Goal: Task Accomplishment & Management: Complete application form

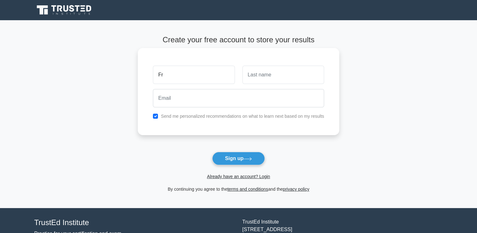
type input "[PERSON_NAME]"
type input "Wanjohi"
type input "frawanjo@gmail.com"
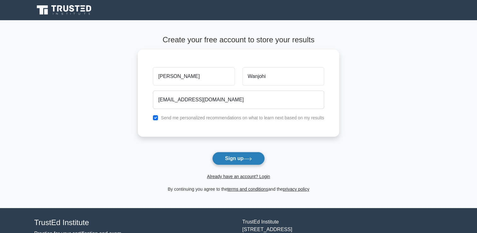
click at [238, 156] on button "Sign up" at bounding box center [238, 158] width 53 height 13
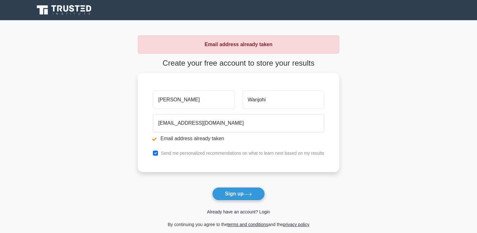
click at [265, 212] on link "Already have an account? Login" at bounding box center [238, 211] width 63 height 5
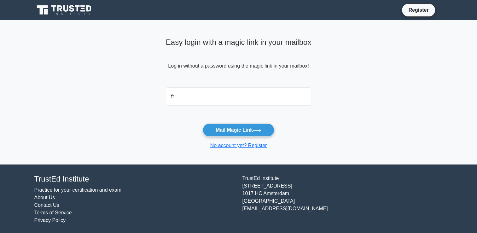
type input "[EMAIL_ADDRESS][DOMAIN_NAME]"
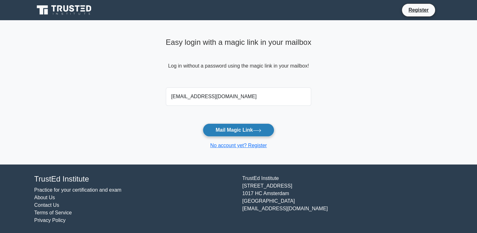
click at [245, 129] on button "Mail Magic Link" at bounding box center [239, 129] width 72 height 13
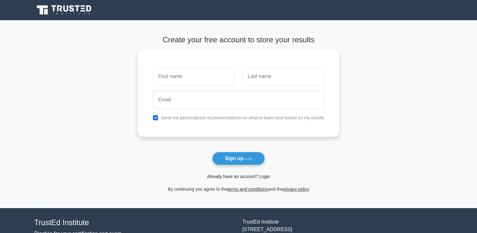
click at [254, 176] on link "Already have an account? Login" at bounding box center [238, 176] width 63 height 5
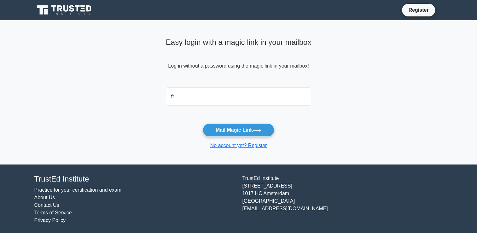
click at [350, 114] on main "Easy login with a magic link in your mailbox Log in without a password using th…" at bounding box center [238, 92] width 477 height 144
click at [195, 100] on input "fr" at bounding box center [239, 96] width 146 height 18
type input "frawanjo@gmail.com"
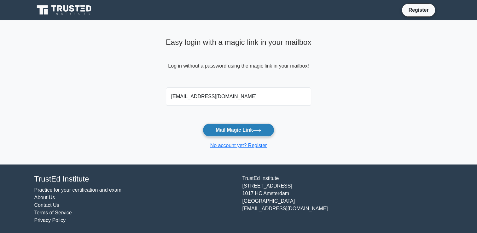
click at [237, 128] on button "Mail Magic Link" at bounding box center [239, 129] width 72 height 13
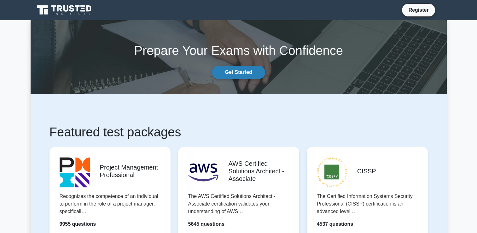
click at [251, 72] on link "Get Started" at bounding box center [238, 72] width 53 height 13
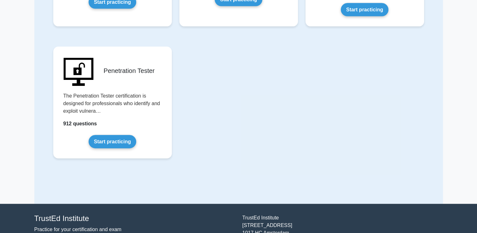
scroll to position [1386, 0]
